Goal: Use online tool/utility: Use online tool/utility

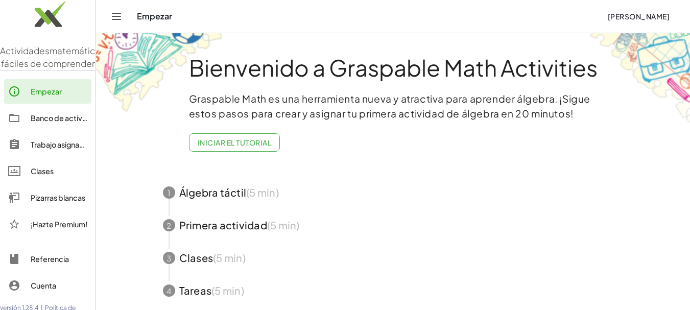
click at [37, 96] on font "Empezar" at bounding box center [46, 91] width 31 height 9
click at [211, 195] on span "button" at bounding box center [393, 192] width 485 height 33
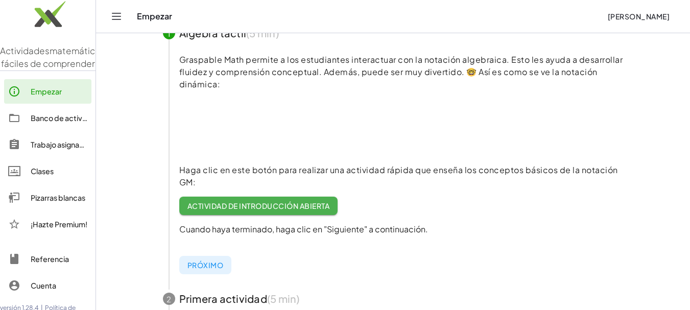
scroll to position [102, 0]
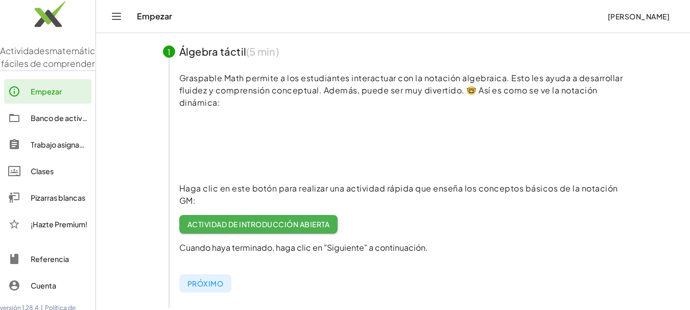
click at [44, 124] on div "Banco de actividades" at bounding box center [59, 118] width 57 height 12
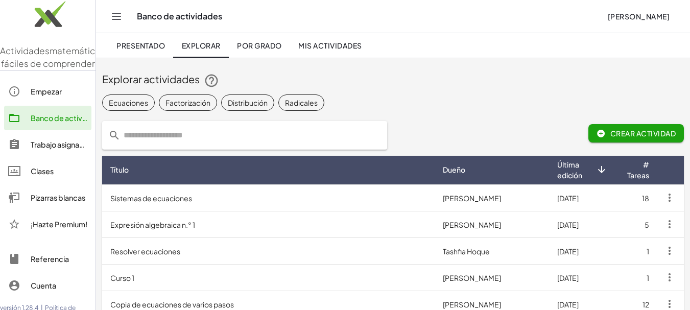
click at [158, 231] on td "Expresión algebraica n.° 1" at bounding box center [268, 224] width 333 height 27
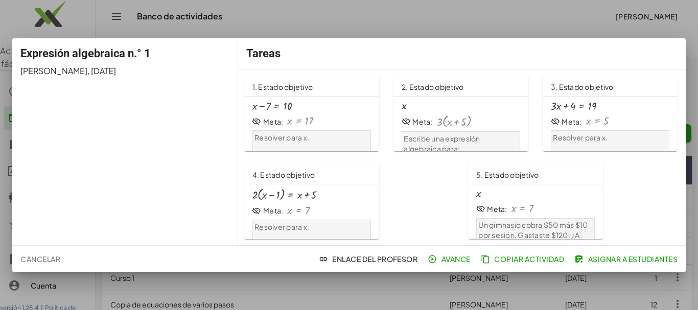
click at [281, 113] on div "+ x − 7 = 10 Meta: x = 17 Resolver para x." at bounding box center [311, 130] width 119 height 59
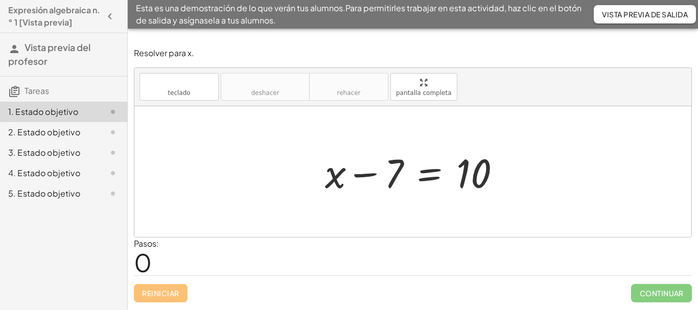
click at [349, 177] on div at bounding box center [417, 172] width 194 height 53
drag, startPoint x: 390, startPoint y: 184, endPoint x: 558, endPoint y: 189, distance: 167.6
click at [559, 189] on div "− 7 + x − 7 = 10" at bounding box center [412, 171] width 557 height 131
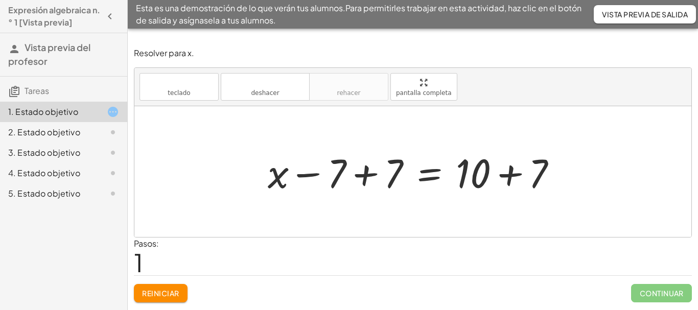
click at [332, 180] on div at bounding box center [417, 172] width 308 height 53
drag, startPoint x: 389, startPoint y: 178, endPoint x: 347, endPoint y: 190, distance: 43.0
click at [363, 190] on div at bounding box center [417, 172] width 308 height 53
click at [337, 182] on div at bounding box center [412, 171] width 557 height 131
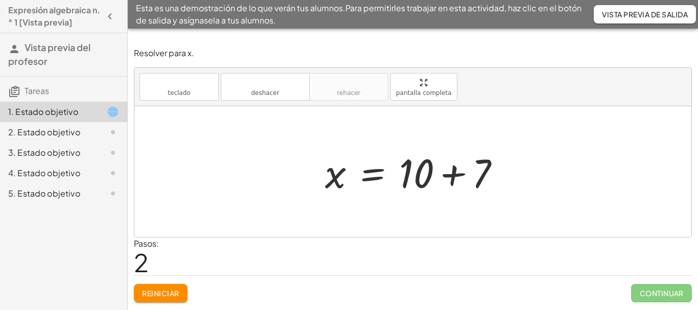
click at [39, 135] on font "2. Estado objetivo" at bounding box center [44, 132] width 72 height 11
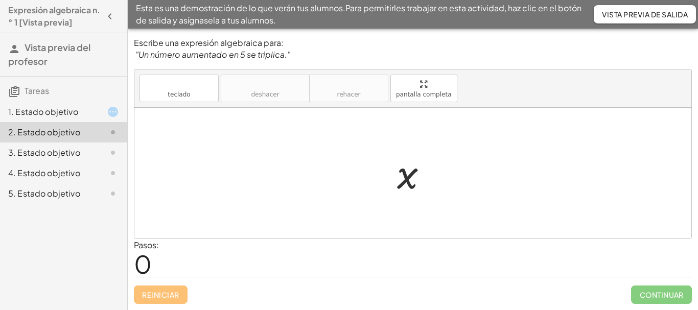
click at [434, 181] on div at bounding box center [416, 173] width 49 height 51
drag, startPoint x: 412, startPoint y: 185, endPoint x: 215, endPoint y: 164, distance: 197.8
click at [215, 164] on div "x x" at bounding box center [412, 173] width 557 height 131
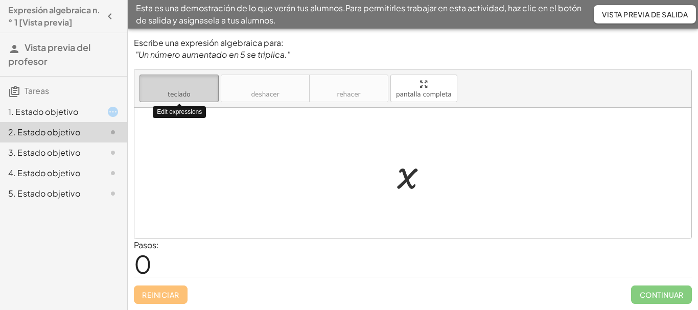
click at [189, 94] on font "teclado" at bounding box center [179, 94] width 22 height 7
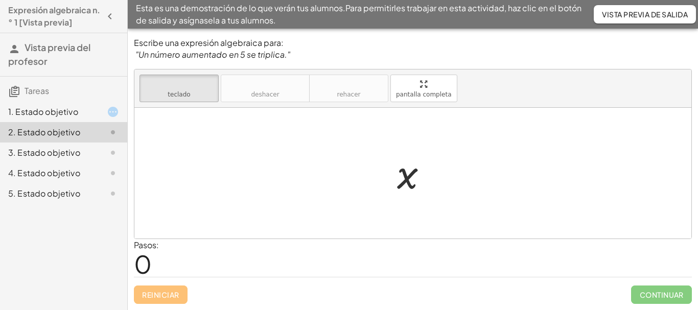
click at [261, 148] on div at bounding box center [412, 173] width 557 height 131
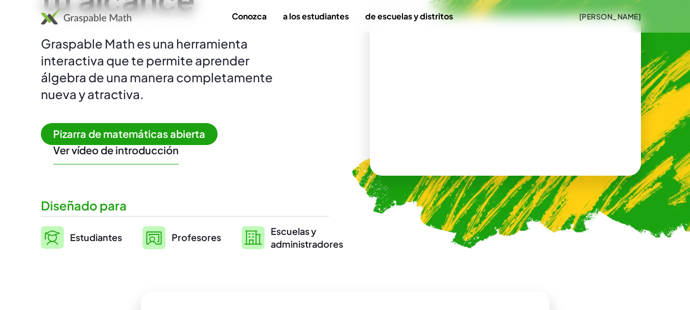
scroll to position [204, 0]
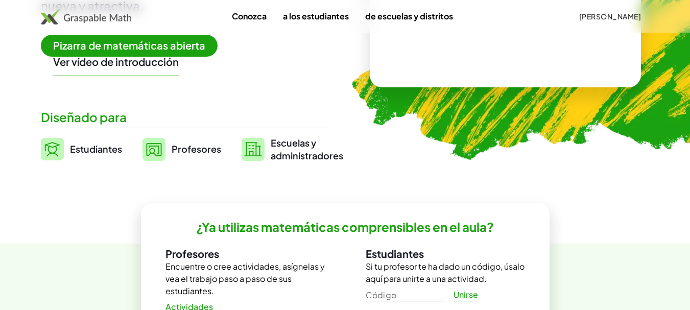
click at [196, 157] on link "Profesores" at bounding box center [182, 149] width 79 height 26
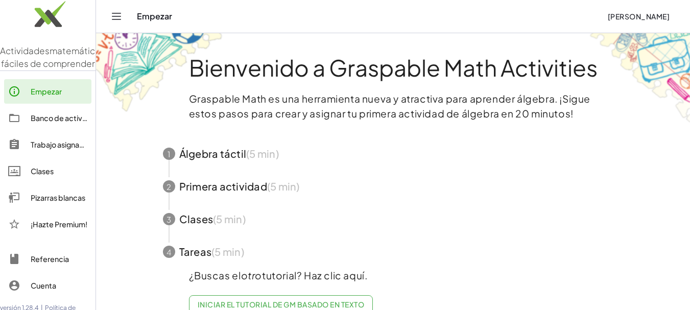
click at [40, 202] on font "Pizarras blancas" at bounding box center [58, 197] width 55 height 9
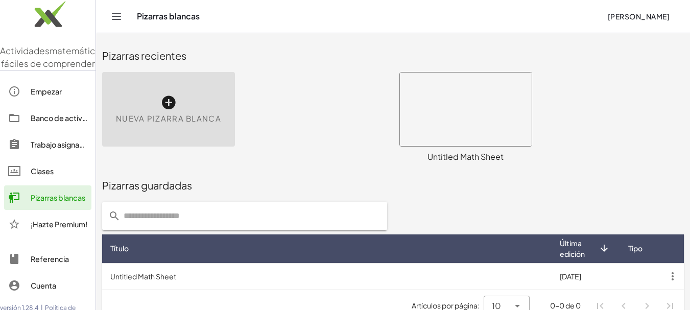
click at [163, 108] on icon at bounding box center [168, 103] width 16 height 16
click at [171, 106] on icon at bounding box center [168, 103] width 16 height 16
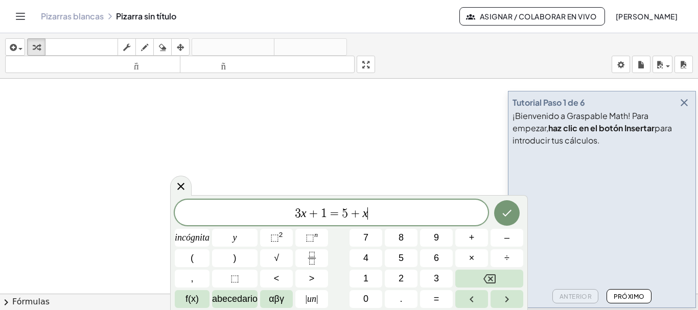
click at [182, 183] on icon at bounding box center [181, 186] width 12 height 12
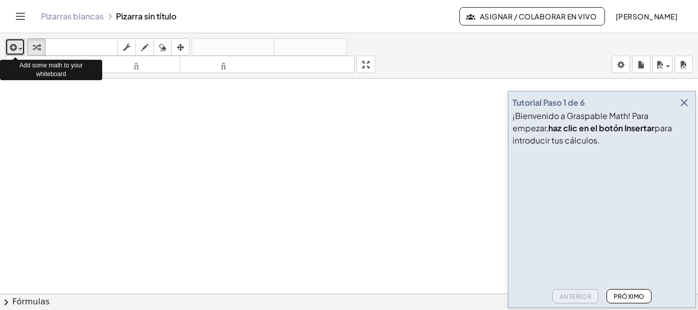
click at [23, 48] on button "insertar" at bounding box center [15, 46] width 20 height 17
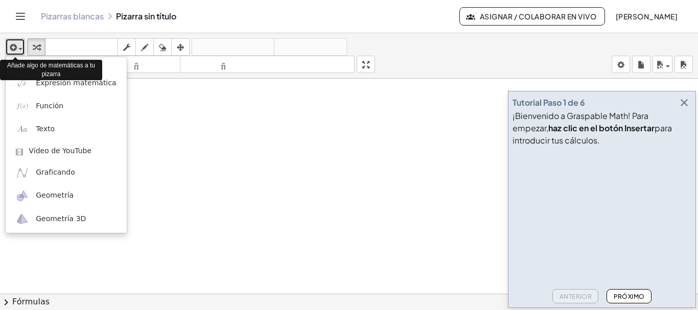
click at [23, 48] on button "insertar" at bounding box center [15, 46] width 20 height 17
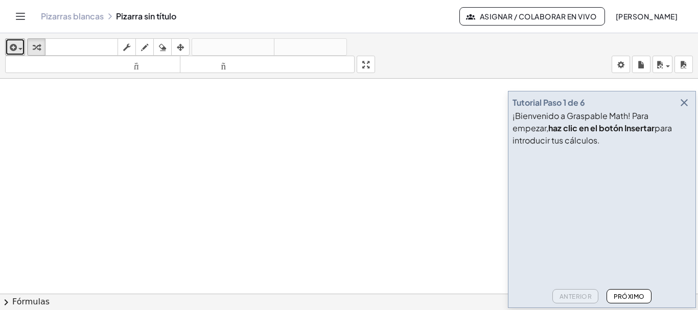
click at [64, 135] on div at bounding box center [349, 301] width 698 height 444
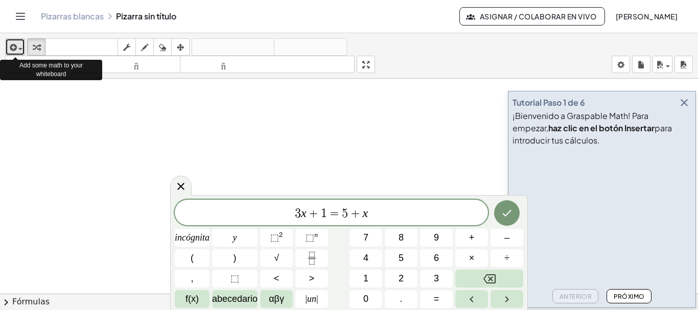
click at [21, 51] on div "button" at bounding box center [15, 47] width 15 height 12
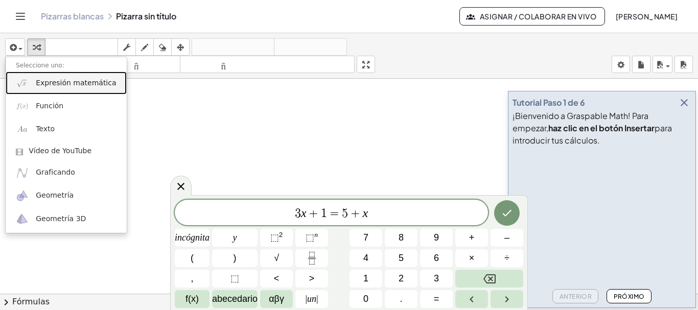
click at [57, 87] on font "Expresión matemática" at bounding box center [76, 83] width 80 height 8
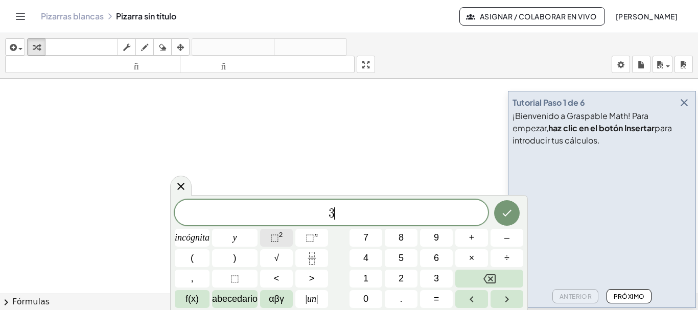
click at [272, 241] on font "⬚" at bounding box center [274, 237] width 9 height 10
click at [306, 239] on font "⬚" at bounding box center [309, 237] width 9 height 10
click at [306, 235] on font "⬚" at bounding box center [309, 237] width 9 height 10
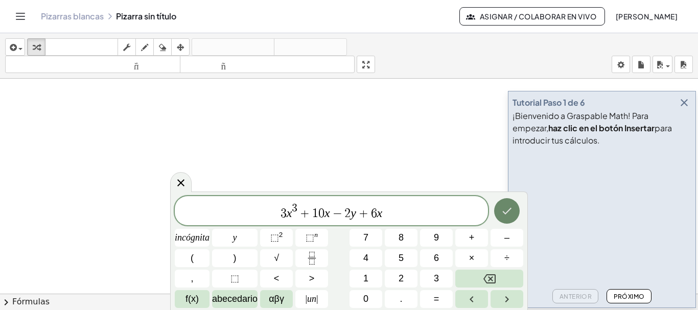
click at [509, 211] on icon "Hecho" at bounding box center [507, 211] width 12 height 12
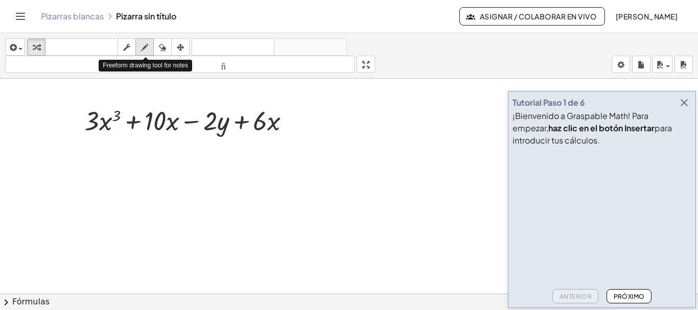
click at [145, 48] on icon "button" at bounding box center [144, 47] width 7 height 12
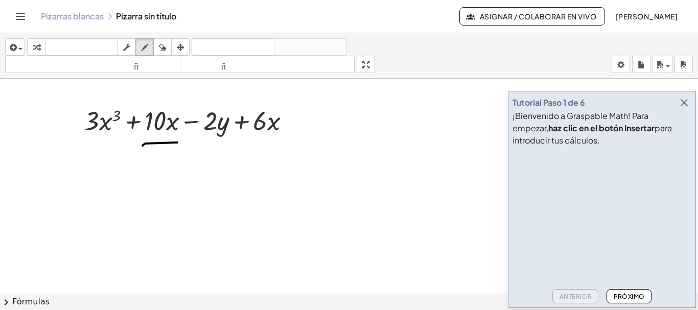
click at [177, 143] on div at bounding box center [349, 301] width 698 height 444
drag, startPoint x: 259, startPoint y: 138, endPoint x: 132, endPoint y: 120, distance: 128.5
click at [283, 141] on div at bounding box center [349, 301] width 698 height 444
drag, startPoint x: 366, startPoint y: 62, endPoint x: 181, endPoint y: 178, distance: 218.7
click at [366, 124] on div "insertar Seleccione uno: Expresión matemática Función Texto Vídeo de YouTube Gr…" at bounding box center [349, 171] width 698 height 277
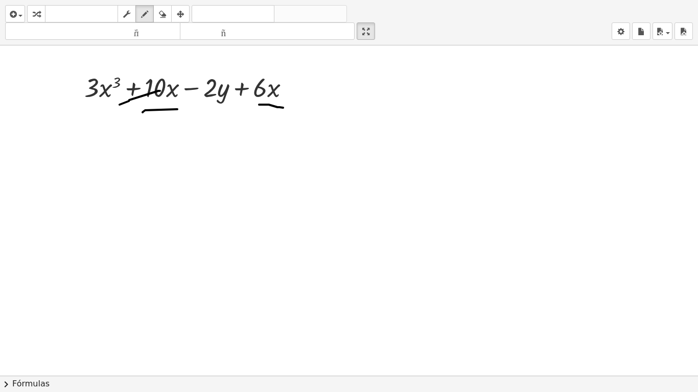
drag, startPoint x: 160, startPoint y: 91, endPoint x: 120, endPoint y: 105, distance: 42.6
click at [120, 105] on div at bounding box center [349, 375] width 698 height 661
click at [668, 36] on div "button" at bounding box center [662, 31] width 15 height 12
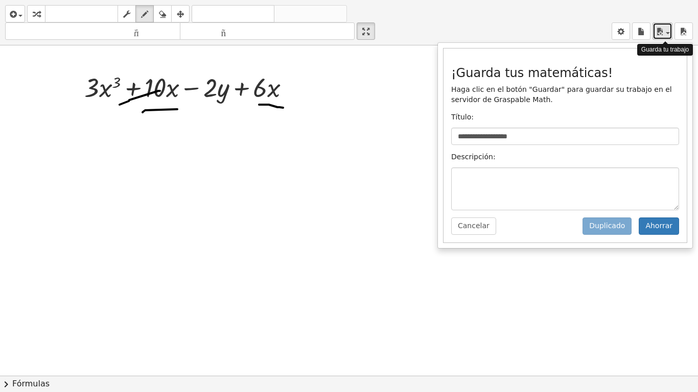
click at [668, 35] on div "button" at bounding box center [662, 31] width 15 height 12
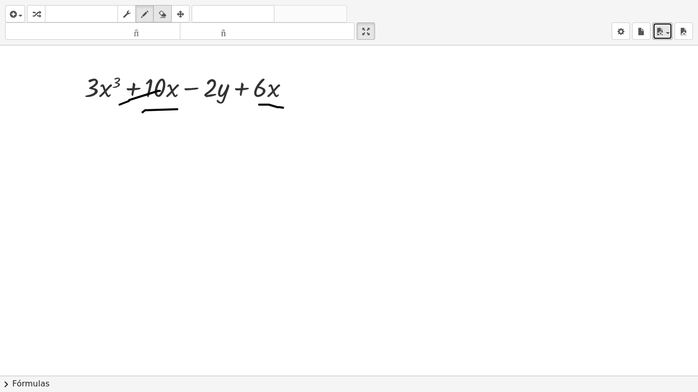
click at [162, 15] on icon "button" at bounding box center [162, 14] width 7 height 12
click at [136, 102] on div at bounding box center [349, 375] width 698 height 661
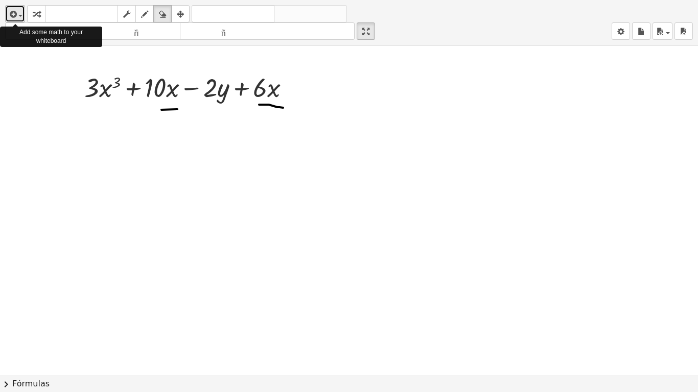
click at [25, 16] on button "insertar" at bounding box center [15, 13] width 20 height 17
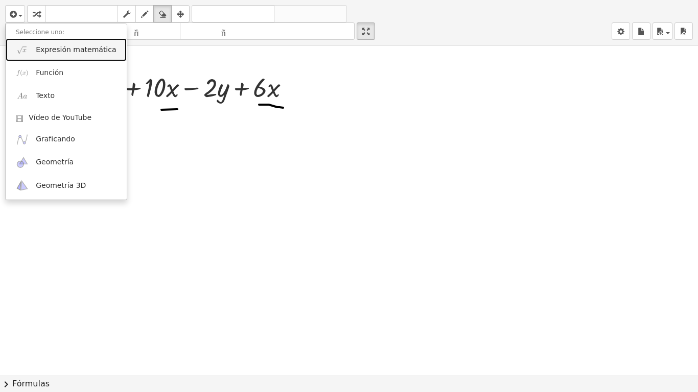
click at [60, 50] on font "Expresión matemática" at bounding box center [76, 49] width 80 height 8
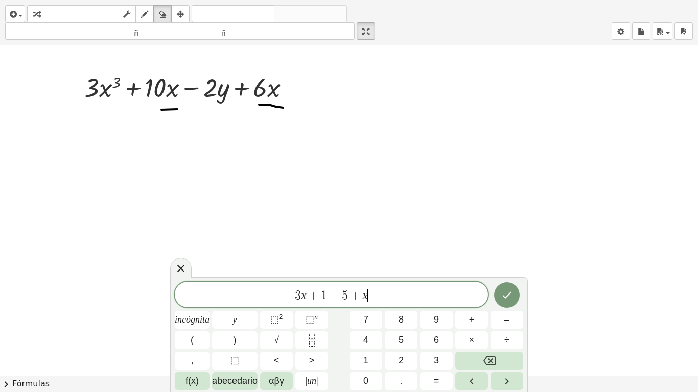
click at [89, 124] on div at bounding box center [349, 375] width 698 height 661
drag, startPoint x: 177, startPoint y: 280, endPoint x: 167, endPoint y: 274, distance: 12.4
click at [167, 274] on div "**********" at bounding box center [349, 196] width 698 height 392
drag, startPoint x: 214, startPoint y: 294, endPoint x: 182, endPoint y: 294, distance: 31.7
click at [187, 292] on span "3 x + 1 = 5 + x" at bounding box center [331, 296] width 313 height 14
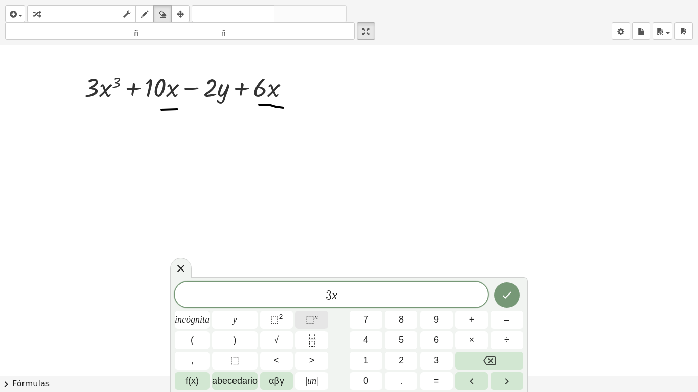
click at [311, 310] on font "⬚" at bounding box center [309, 320] width 9 height 10
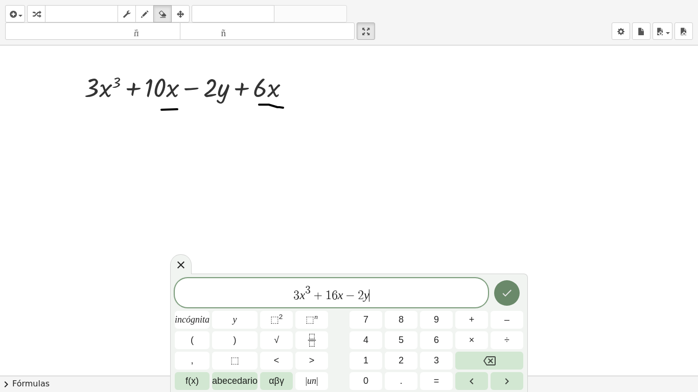
click at [209, 310] on div at bounding box center [192, 320] width 35 height 18
click at [503, 290] on icon "Hecho" at bounding box center [507, 293] width 12 height 12
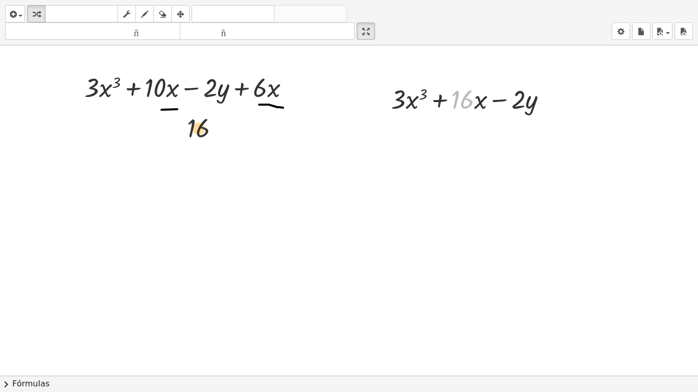
drag, startPoint x: 157, startPoint y: 134, endPoint x: 440, endPoint y: 160, distance: 284.2
click at [180, 13] on icon "button" at bounding box center [180, 14] width 7 height 12
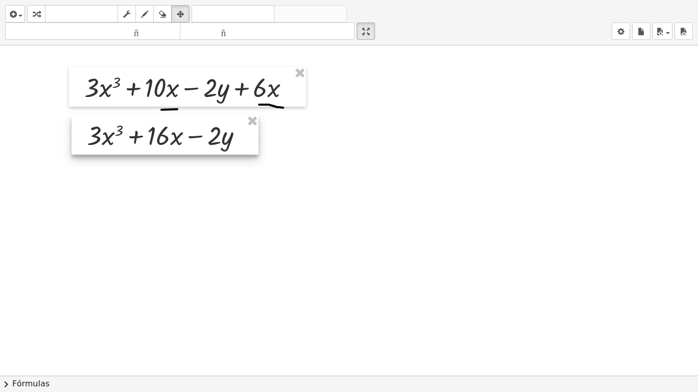
drag, startPoint x: 464, startPoint y: 103, endPoint x: 160, endPoint y: 139, distance: 306.6
click at [160, 139] on div at bounding box center [165, 135] width 187 height 40
click at [306, 174] on div at bounding box center [349, 375] width 698 height 661
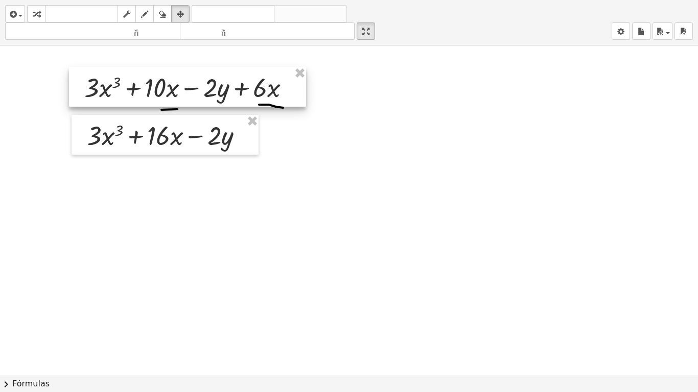
click at [170, 94] on div at bounding box center [187, 87] width 237 height 40
click at [170, 93] on div at bounding box center [187, 87] width 237 height 40
click at [231, 97] on div at bounding box center [187, 87] width 237 height 40
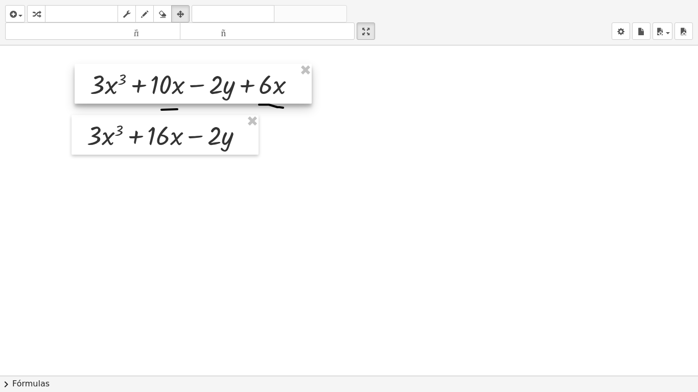
drag, startPoint x: 218, startPoint y: 93, endPoint x: 167, endPoint y: 90, distance: 51.2
click at [173, 86] on div at bounding box center [193, 84] width 237 height 40
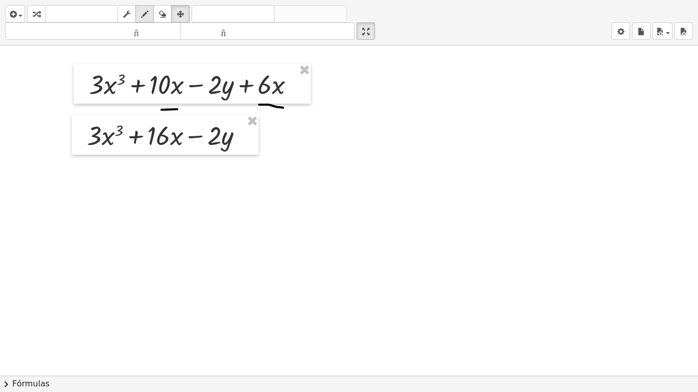
click at [145, 12] on icon "button" at bounding box center [144, 14] width 7 height 12
click at [337, 146] on div at bounding box center [349, 375] width 698 height 661
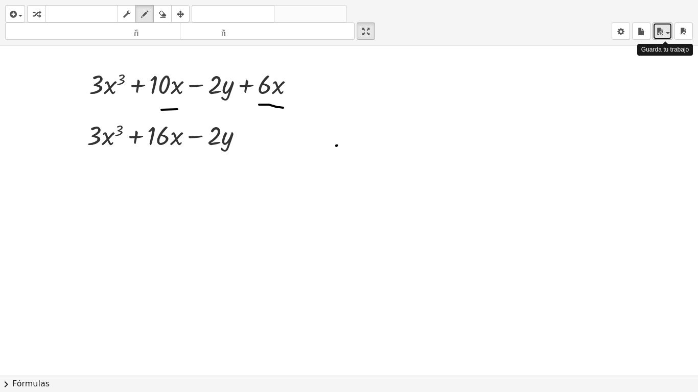
click at [670, 37] on button "ahorrar" at bounding box center [662, 30] width 20 height 17
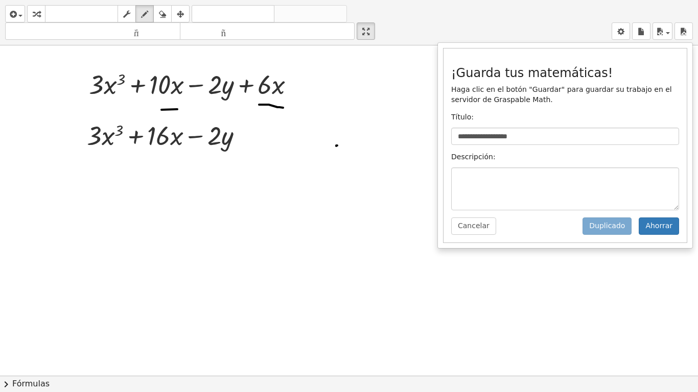
click at [442, 17] on div "**********" at bounding box center [349, 22] width 698 height 45
